Goal: Information Seeking & Learning: Compare options

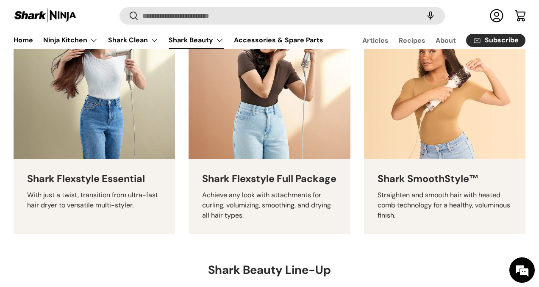
scroll to position [338, 0]
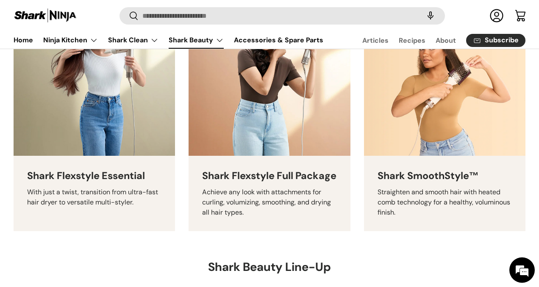
click at [240, 182] on h3 "​Shark Flexstyle Full Package" at bounding box center [269, 176] width 134 height 13
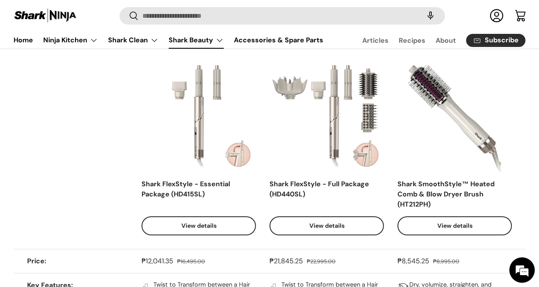
scroll to position [581, 0]
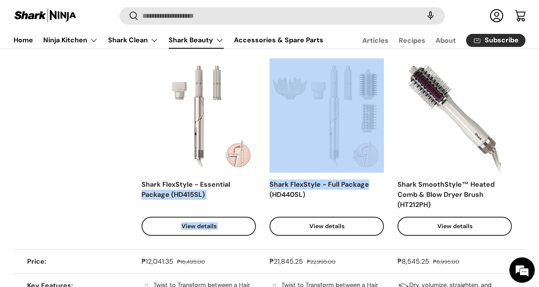
drag, startPoint x: 369, startPoint y: 198, endPoint x: 269, endPoint y: 198, distance: 100.4
click at [269, 198] on tr "Facet Shark FlexStyle - Essential Package (HD415SL) Add to cart Add to cart Vie…" at bounding box center [270, 147] width 512 height 205
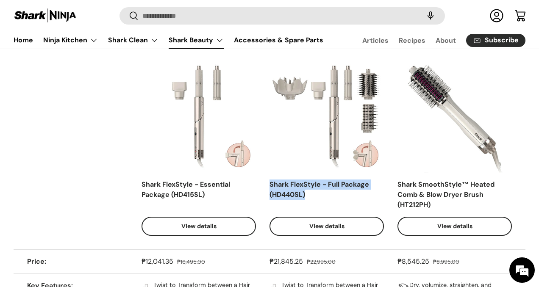
drag, startPoint x: 322, startPoint y: 206, endPoint x: 269, endPoint y: 198, distance: 53.5
click at [270, 198] on div "Shark FlexStyle - Full Package (HD440SL)" at bounding box center [327, 195] width 114 height 31
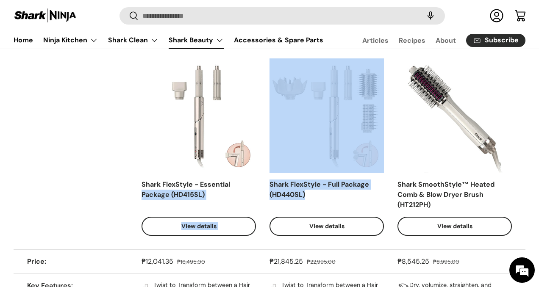
copy tr "Package (HD415SL) Add to cart Add to cart View details View details Shark FlexS…"
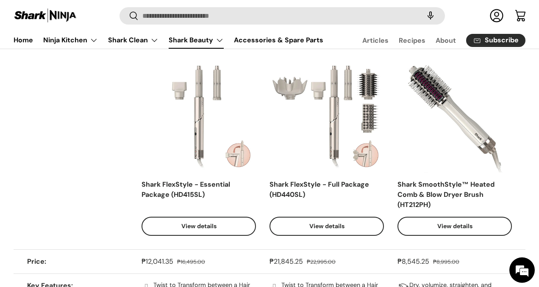
click at [310, 192] on div "Shark FlexStyle - Full Package (HD440SL) Add to cart Add to cart View details V…" at bounding box center [327, 147] width 114 height 178
drag, startPoint x: 313, startPoint y: 212, endPoint x: 270, endPoint y: 199, distance: 44.5
click at [270, 199] on div "Shark FlexStyle - Full Package (HD440SL)" at bounding box center [327, 195] width 114 height 31
copy div "Shark FlexStyle - Full Package (HD440SL)"
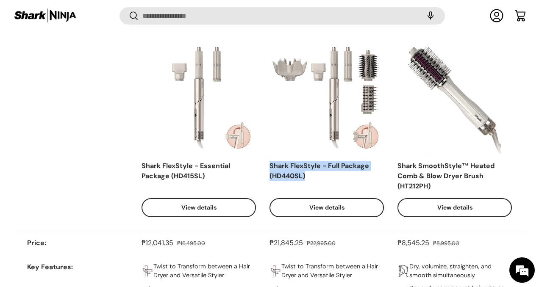
scroll to position [601, 0]
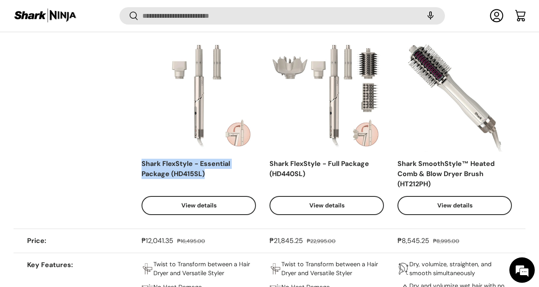
drag, startPoint x: 206, startPoint y: 186, endPoint x: 142, endPoint y: 178, distance: 64.4
click at [142, 178] on div "Shark FlexStyle - Essential Package (HD415SL)" at bounding box center [199, 174] width 114 height 31
copy div "Shark FlexStyle - Essential Package (HD415SL)"
click at [185, 126] on img at bounding box center [199, 95] width 114 height 114
click at [211, 209] on link "View details" at bounding box center [199, 205] width 114 height 19
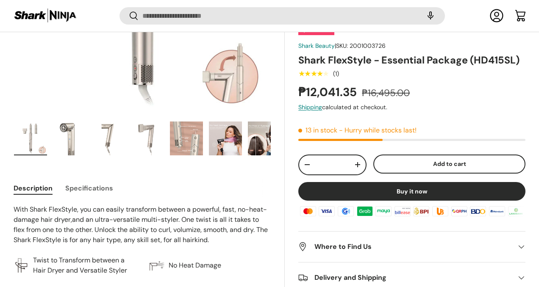
scroll to position [191, 0]
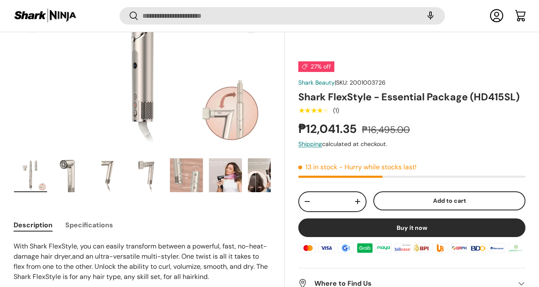
click at [226, 193] on li "Load image 6 in gallery view" at bounding box center [226, 176] width 34 height 37
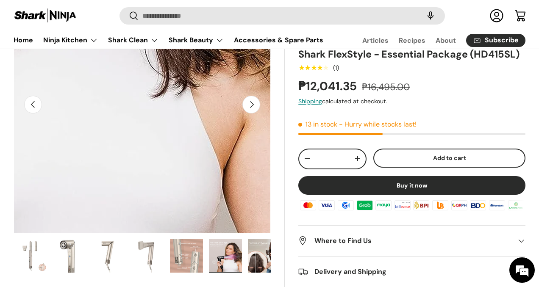
scroll to position [127, 0]
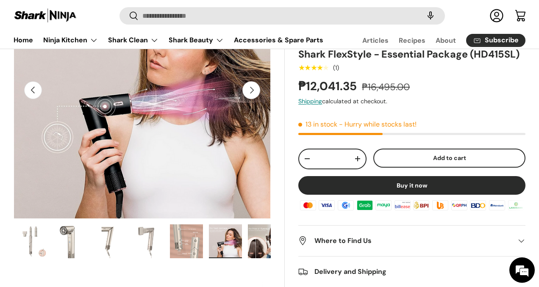
click at [257, 238] on img "Gallery Viewer" at bounding box center [264, 242] width 33 height 34
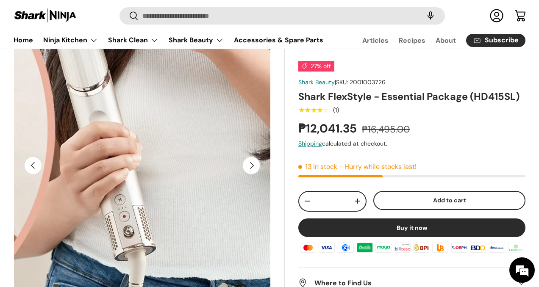
scroll to position [52, 0]
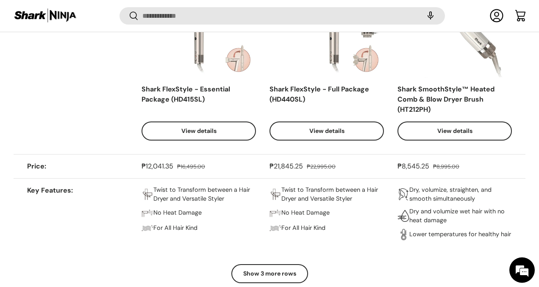
click at [349, 62] on img at bounding box center [327, 20] width 114 height 114
click at [334, 141] on link "View details" at bounding box center [327, 131] width 114 height 19
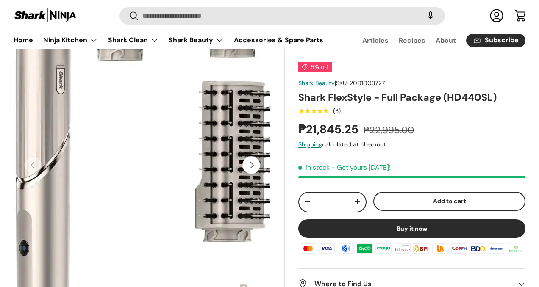
scroll to position [113, 0]
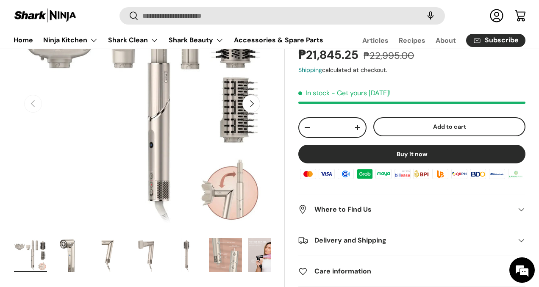
click at [249, 264] on img "Gallery Viewer" at bounding box center [264, 255] width 33 height 34
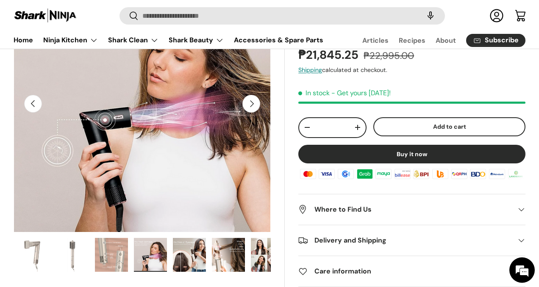
scroll to position [0, 128]
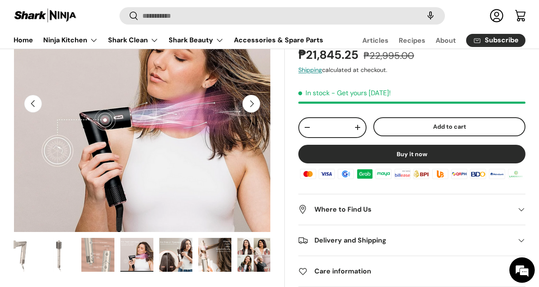
click at [178, 259] on img "Gallery Viewer" at bounding box center [175, 255] width 33 height 34
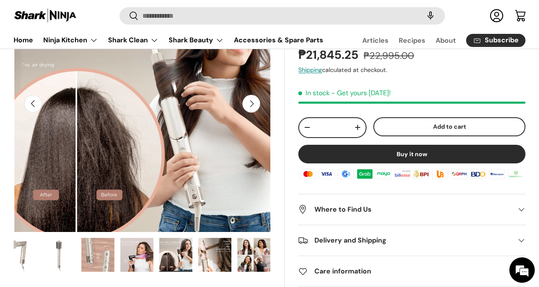
click at [204, 259] on img "Gallery Viewer" at bounding box center [214, 255] width 33 height 34
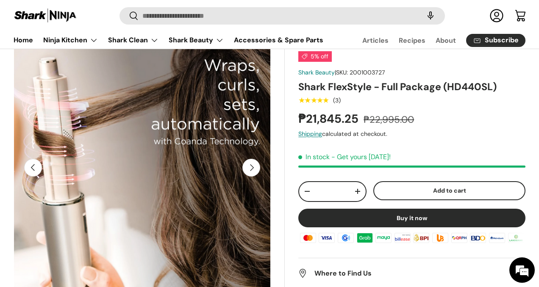
scroll to position [0, 0]
click at [247, 167] on button "Next" at bounding box center [251, 168] width 18 height 18
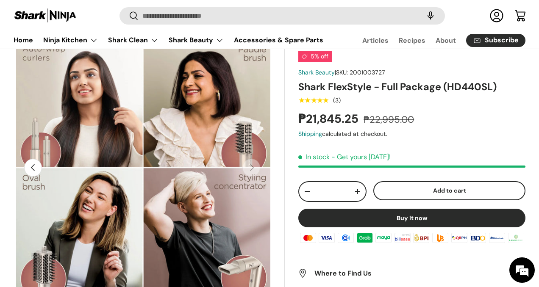
scroll to position [0, 2354]
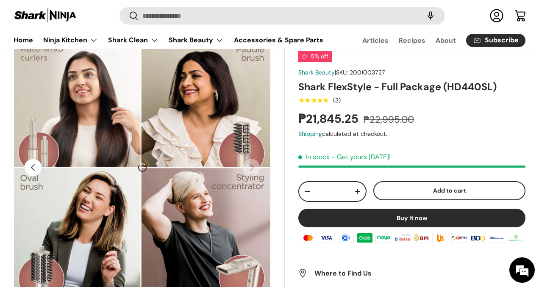
click at [36, 166] on button "Previous" at bounding box center [33, 168] width 18 height 18
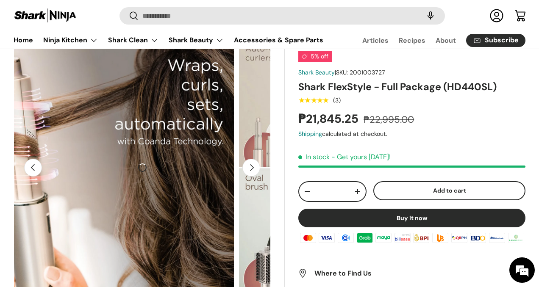
click at [36, 166] on button "Previous" at bounding box center [33, 168] width 18 height 18
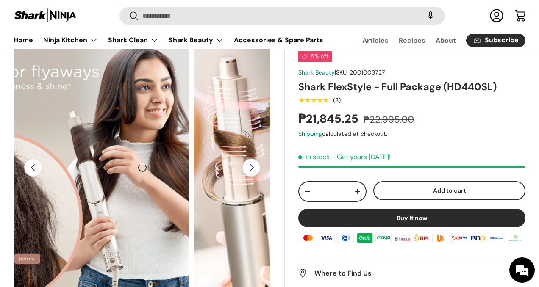
click at [36, 166] on button "Previous" at bounding box center [33, 168] width 18 height 18
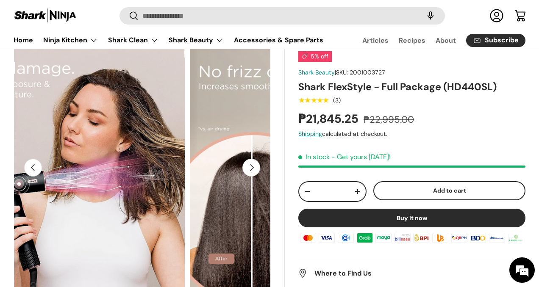
click at [36, 166] on button "Previous" at bounding box center [33, 168] width 18 height 18
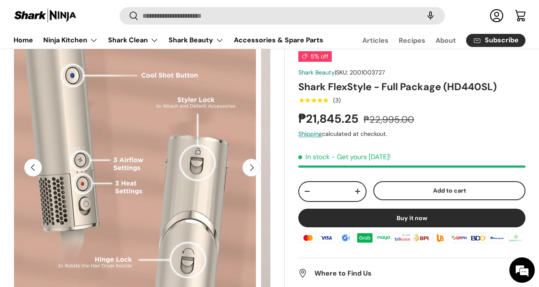
scroll to position [0, 1308]
